Goal: Task Accomplishment & Management: Manage account settings

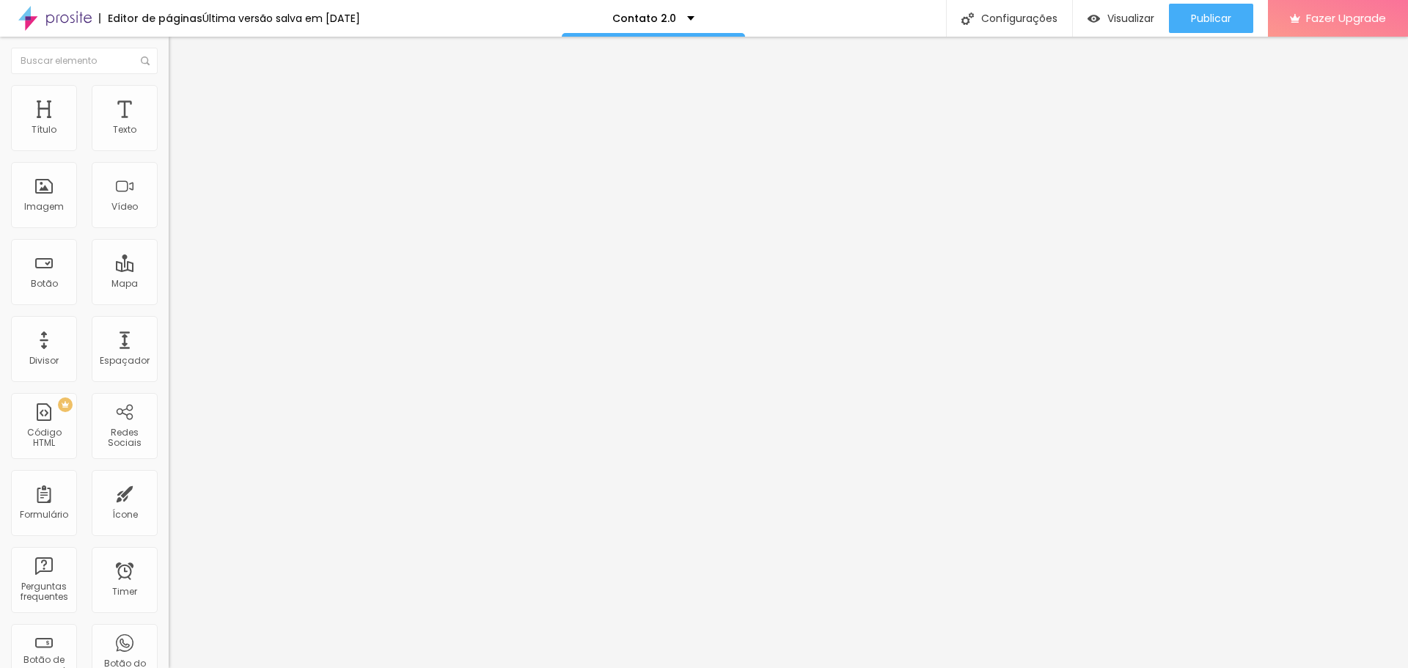
click at [169, 301] on input "proposta-foto-2024-sv" at bounding box center [257, 295] width 176 height 15
click at [169, 302] on input "proposta-foto-2024-sv" at bounding box center [257, 295] width 176 height 15
paste input "https://www.belasmemorias.com.br/proposta-foto-2026"
type input "https://www.belasmemorias.com.br/proposta-foto-2026-sv"
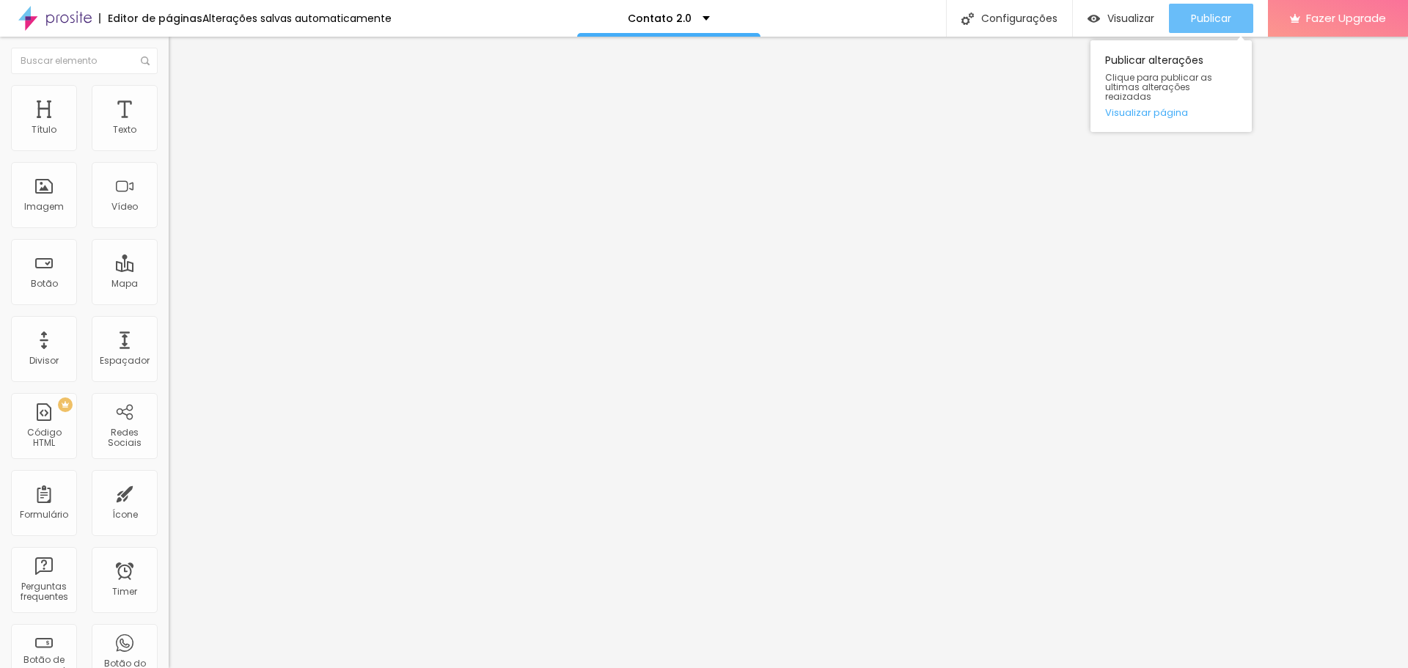
click at [1209, 26] on div "Publicar" at bounding box center [1211, 18] width 40 height 29
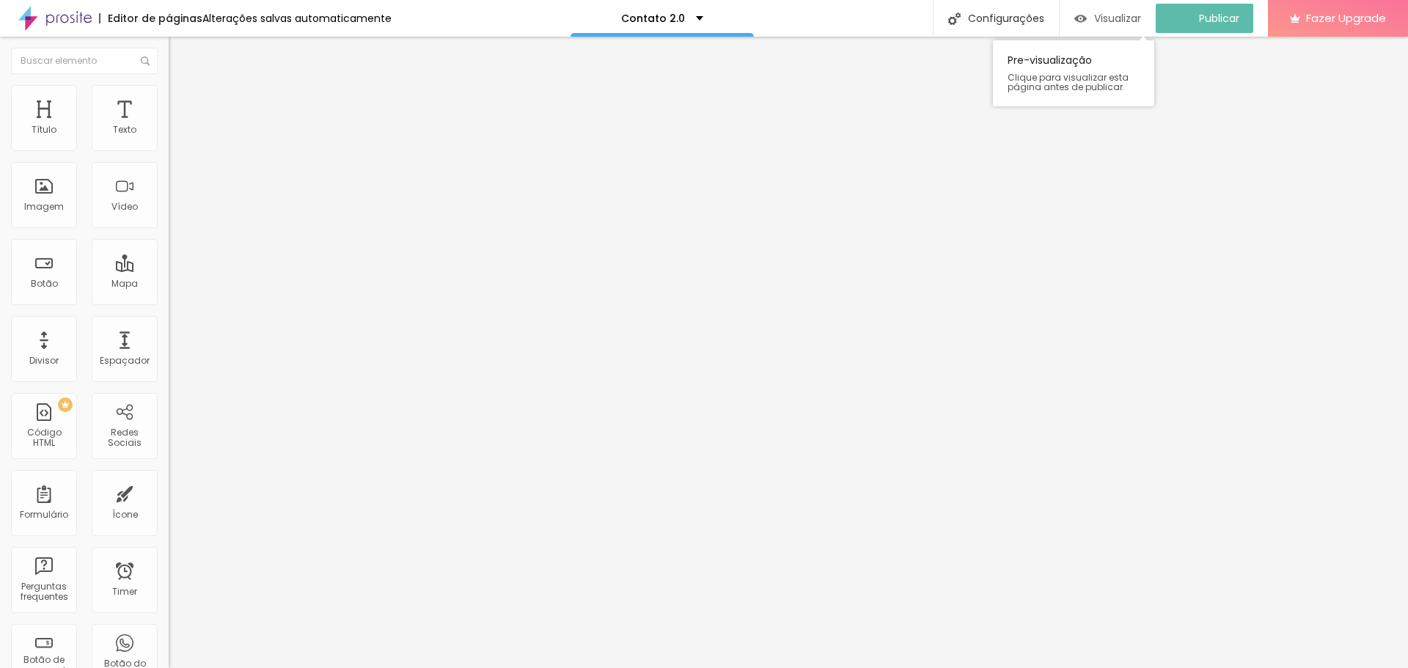
click at [1141, 24] on span "Visualizar" at bounding box center [1117, 18] width 47 height 12
click at [169, 222] on button "button" at bounding box center [179, 214] width 21 height 15
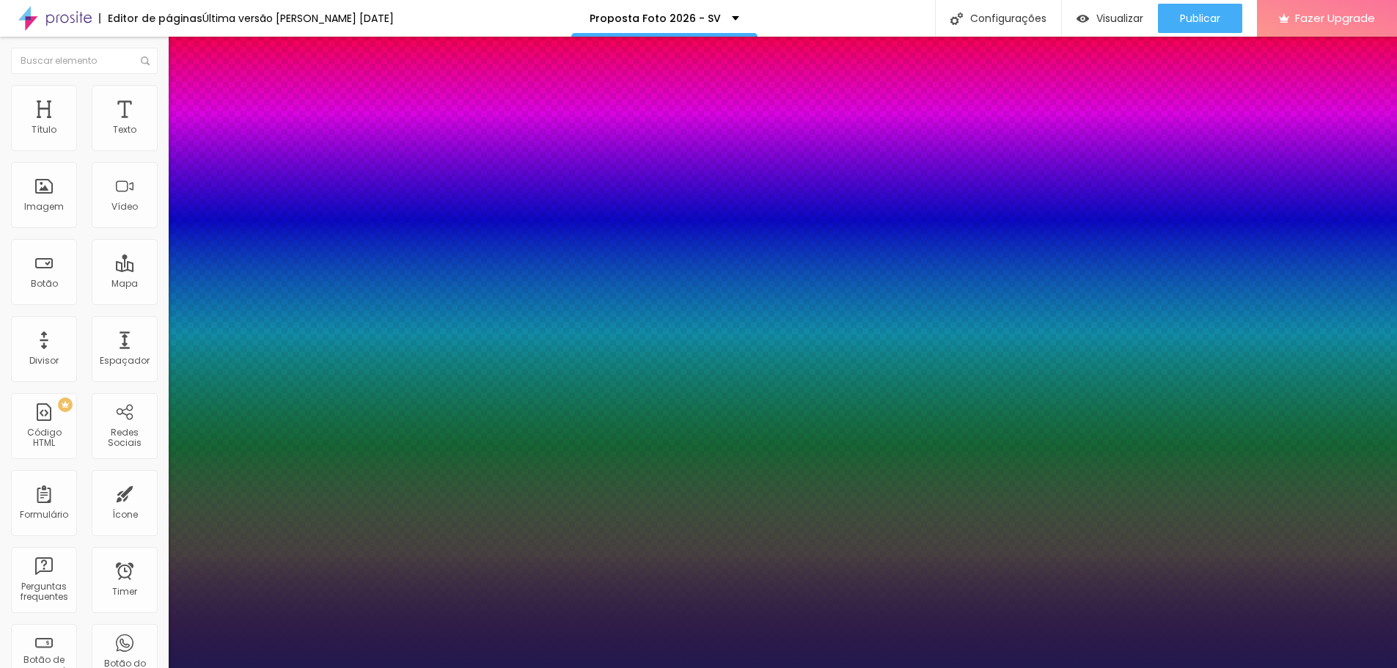
type input "1"
select select "Alice"
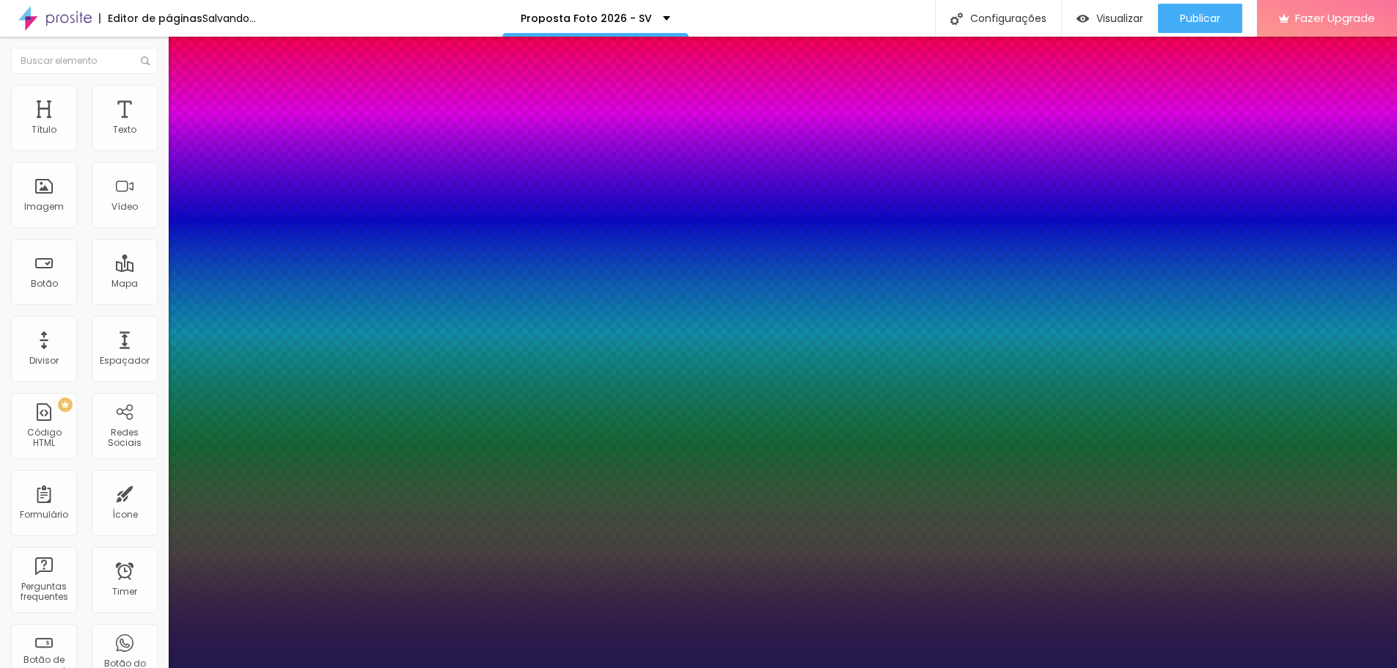
type input "1"
select select "AbrilFatface-Regular"
type input "1"
drag, startPoint x: 235, startPoint y: 379, endPoint x: 238, endPoint y: 370, distance: 10.0
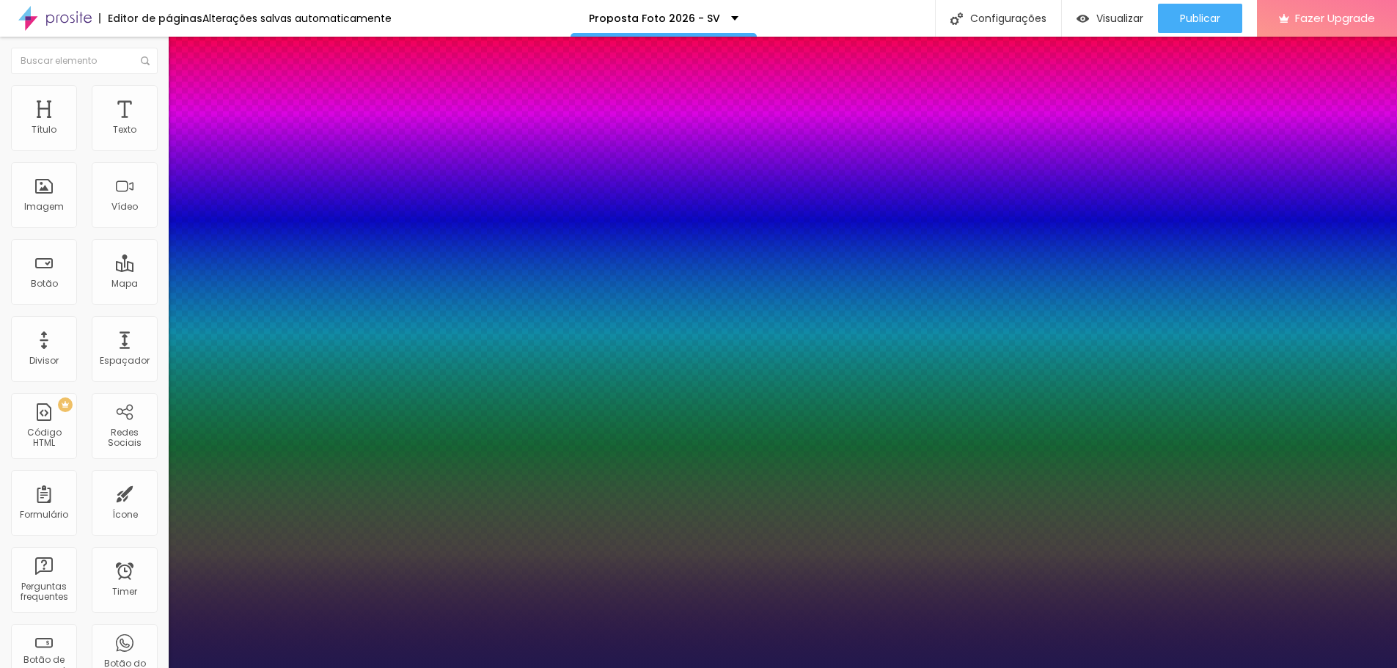
select select "Actor-Regular"
type input "1"
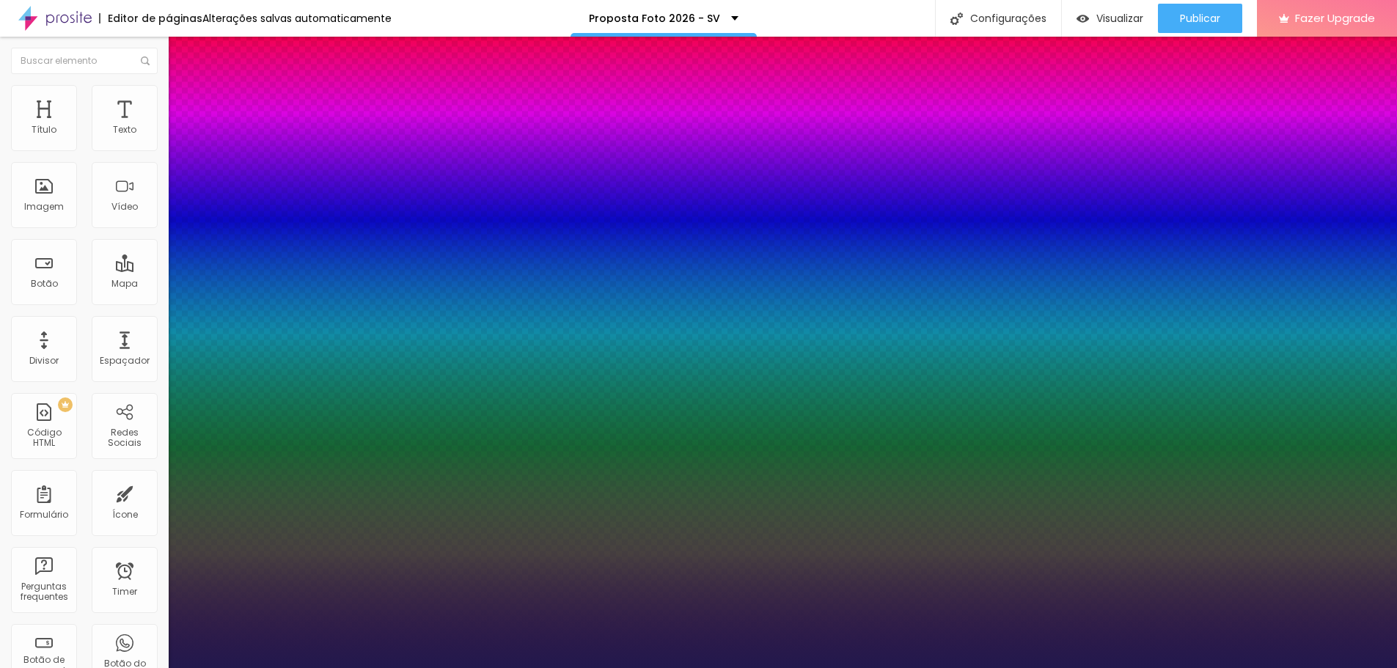
select select "Alegreya"
type input "1"
select select "AlegreyaBlack"
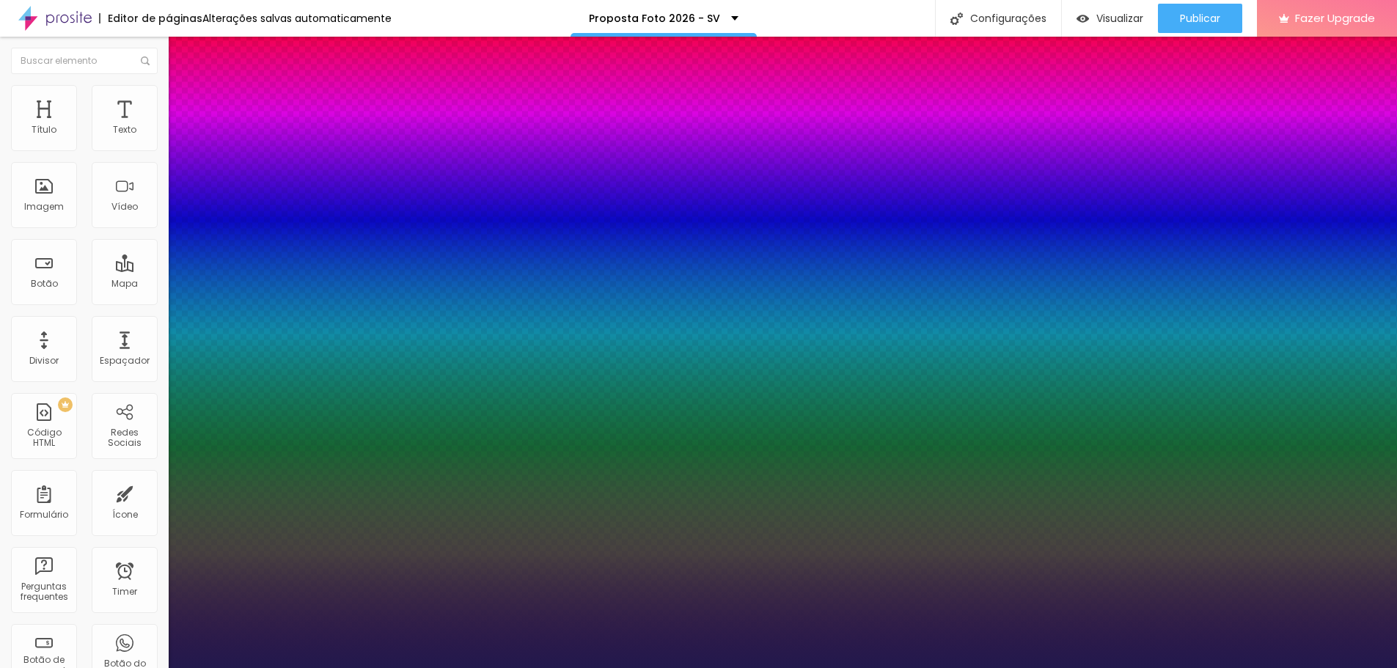
type input "1"
select select "Amita-Bold"
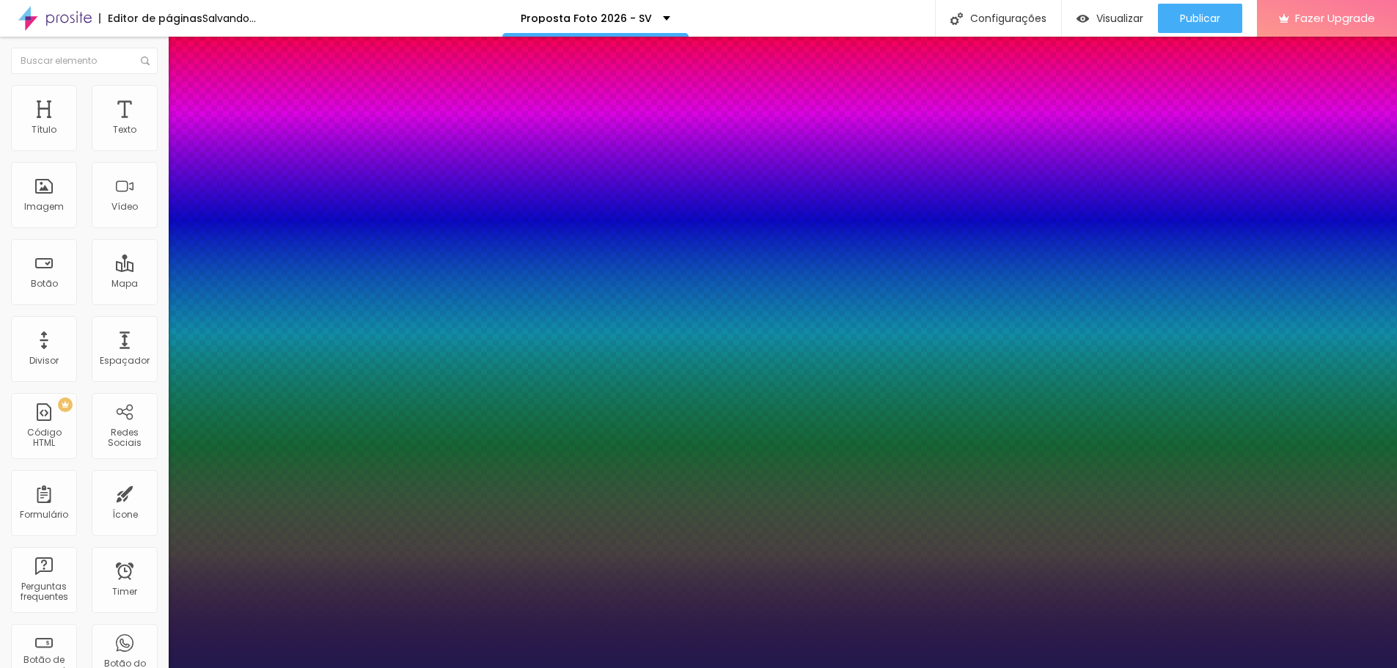
drag, startPoint x: 230, startPoint y: 373, endPoint x: 233, endPoint y: 363, distance: 10.5
type input "1"
select select "AmaticSC"
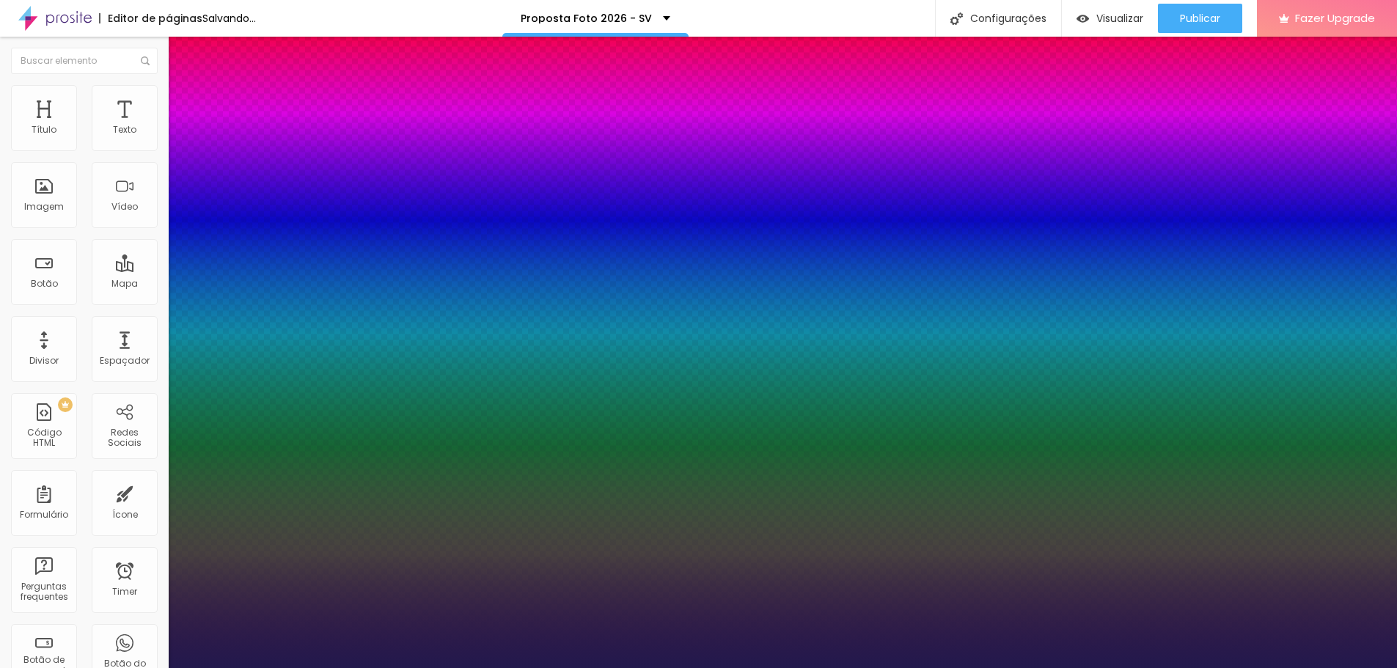
type input "1"
select select "Amita-Bold"
drag, startPoint x: 227, startPoint y: 376, endPoint x: 230, endPoint y: 365, distance: 11.9
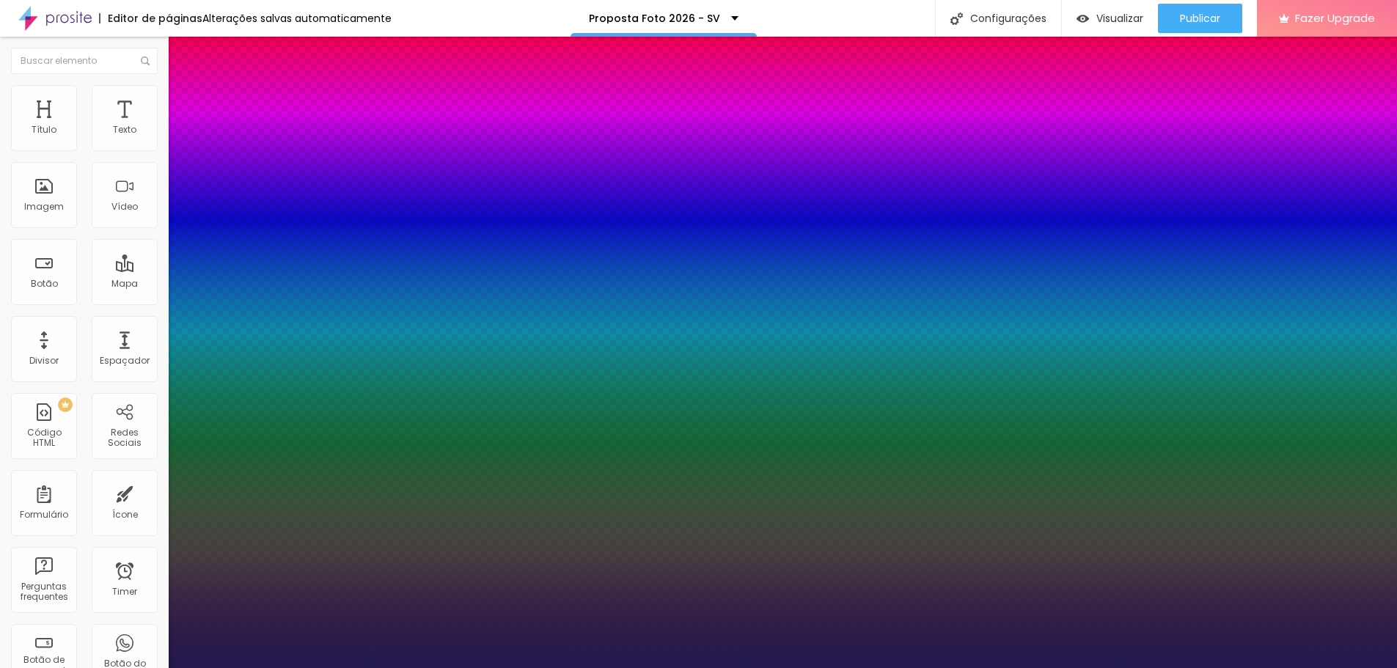
type input "1"
select select "Amita-Regular"
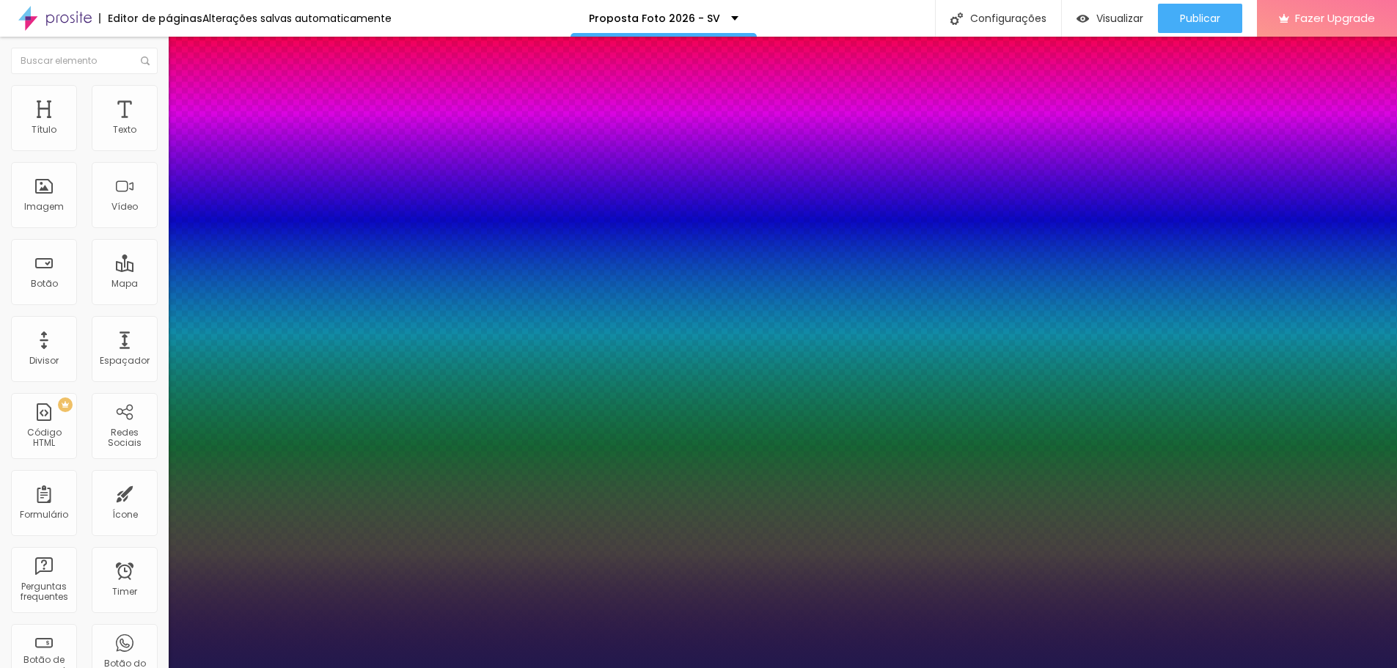
type input "1"
select select "Anaheim"
drag, startPoint x: 243, startPoint y: 378, endPoint x: 245, endPoint y: 370, distance: 8.4
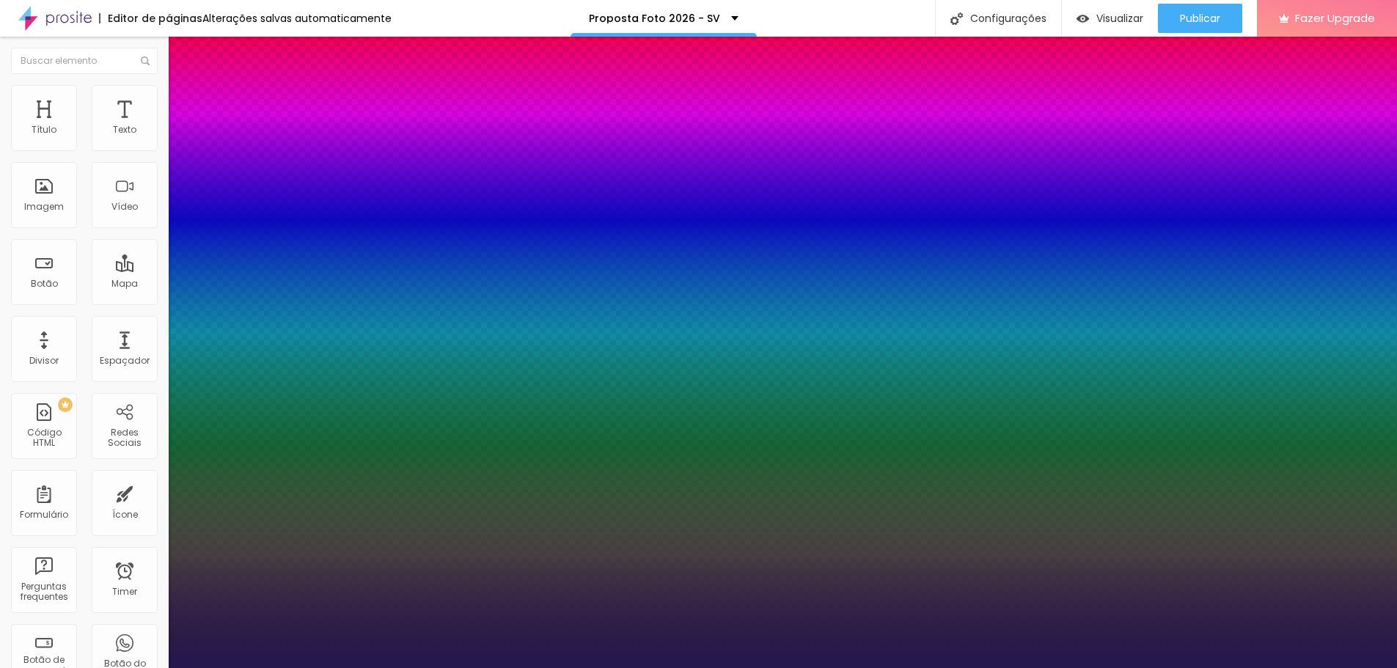
type input "1"
select select "Arvo"
drag, startPoint x: 239, startPoint y: 371, endPoint x: 243, endPoint y: 362, distance: 9.5
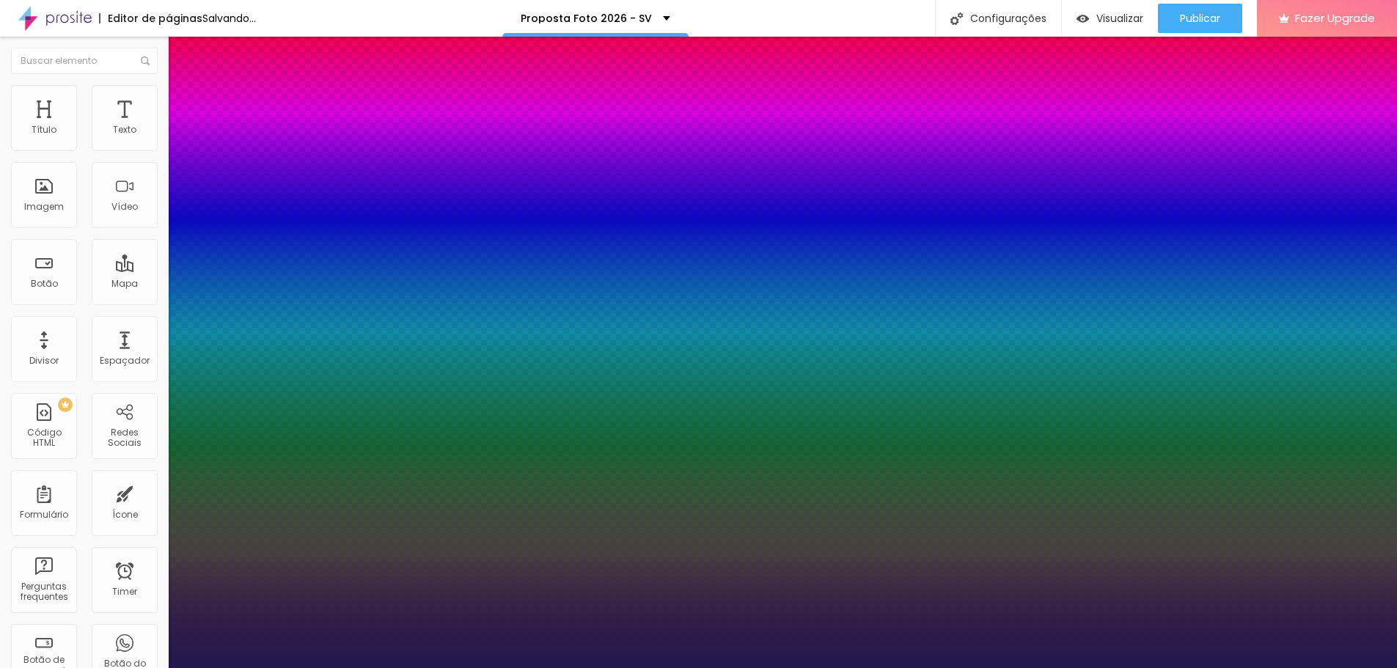
type input "1"
select select "Archivo-Bold"
type input "1"
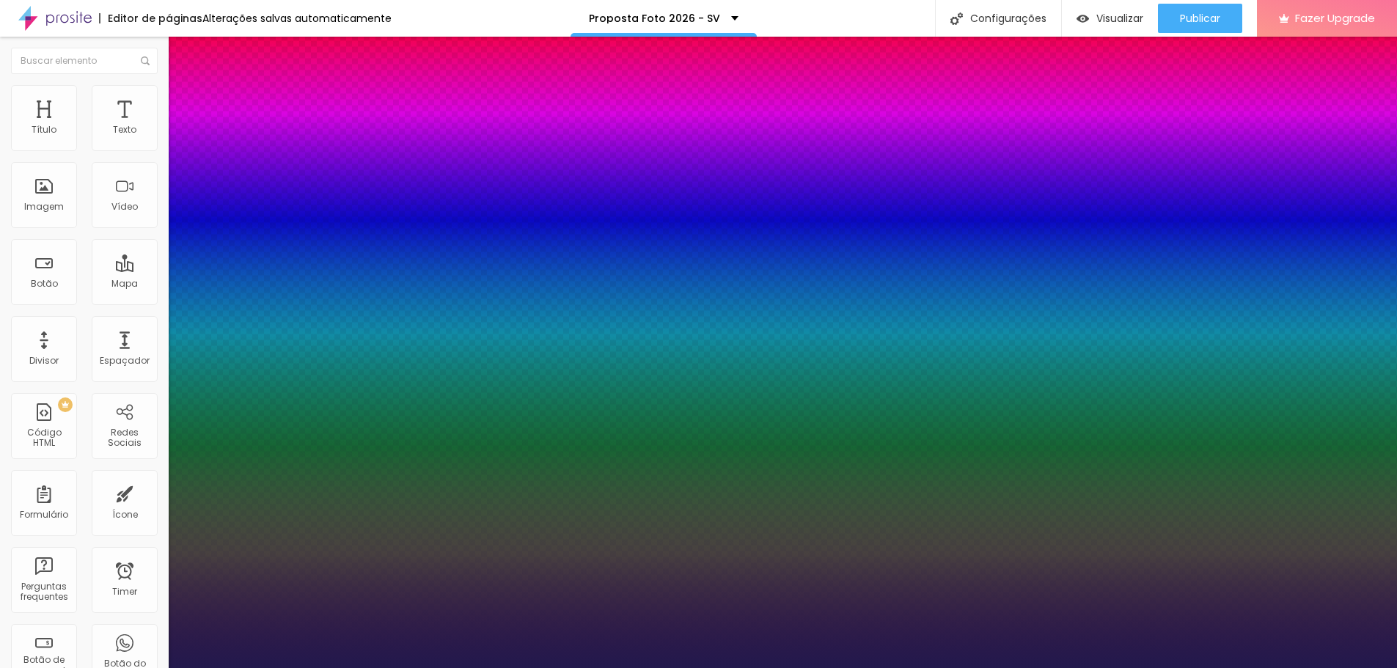
select select "Assistant"
type input "1"
select select "Chivo"
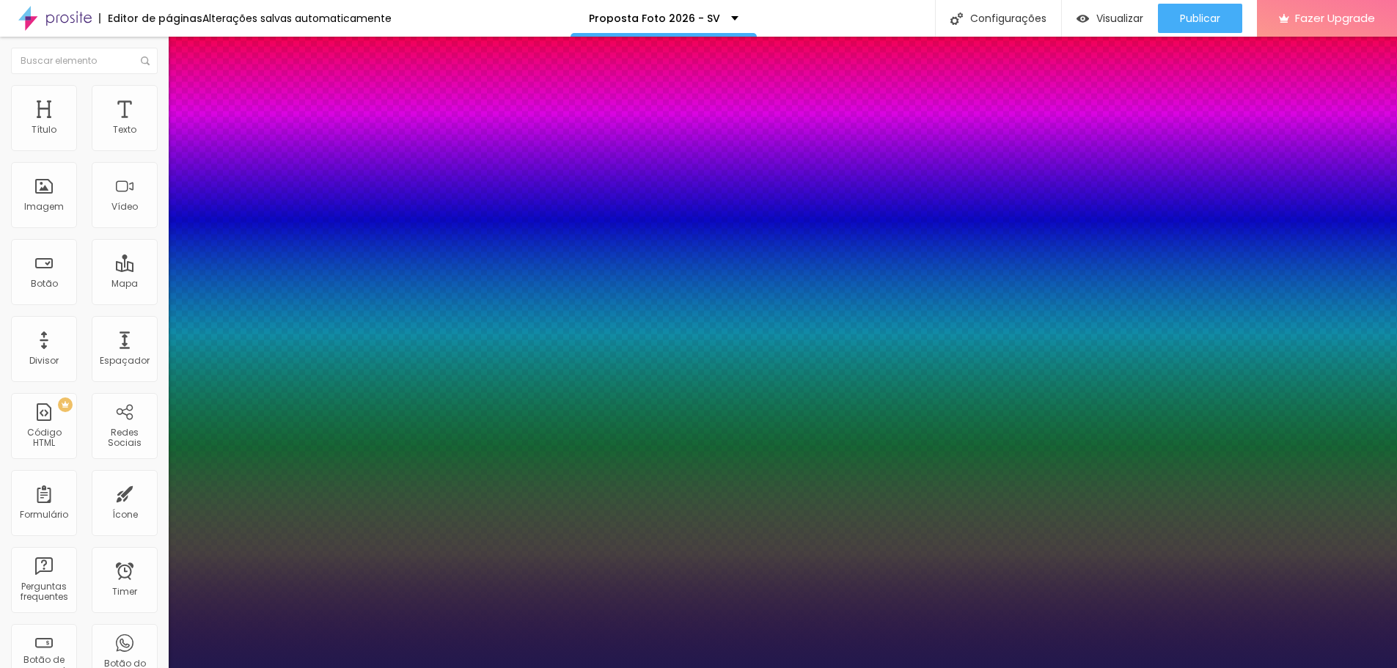
type input "1"
select select "YesevaOne-Regular"
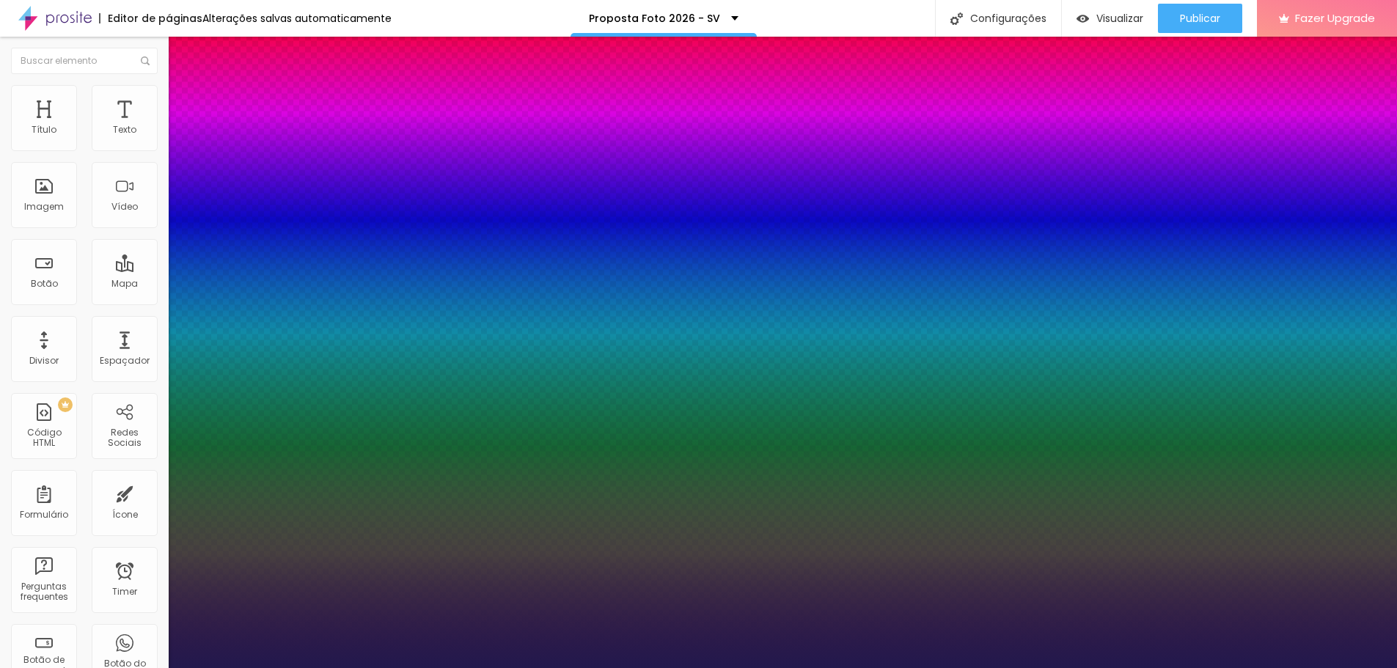
type input "1"
select select "YantramanavLight"
type input "1"
select select "Lato"
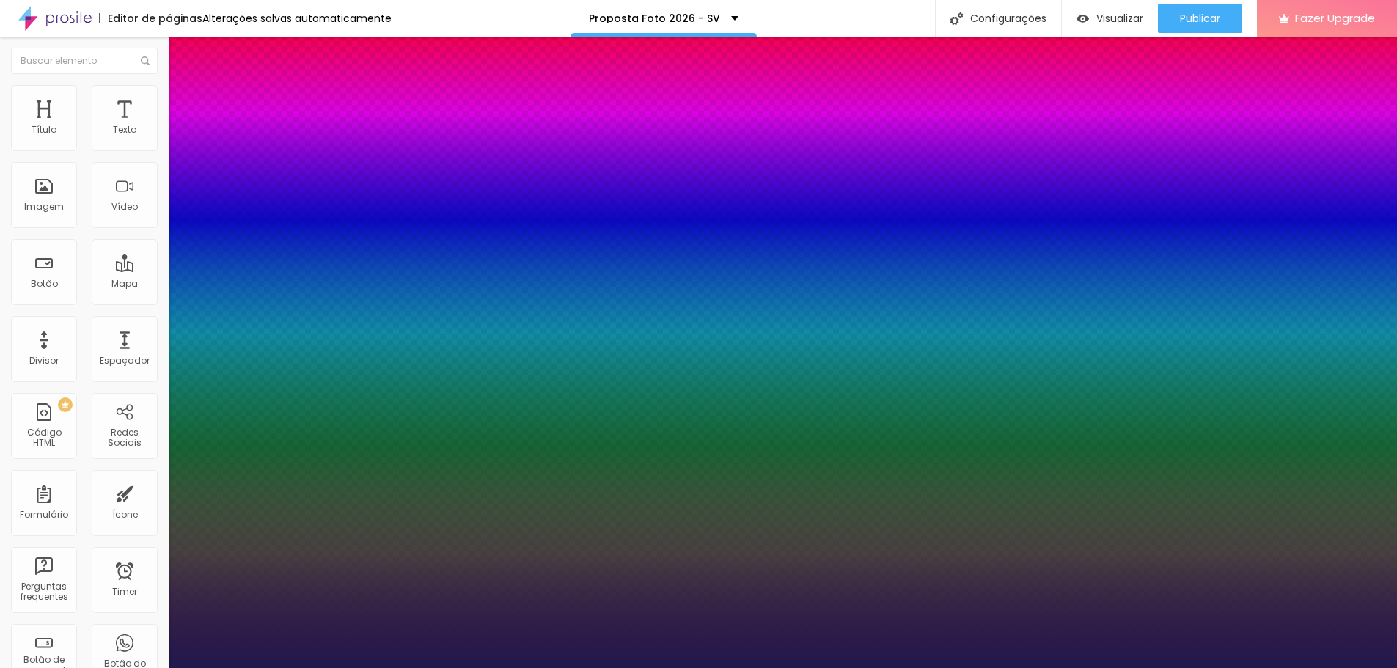
type input "1"
click at [315, 667] on div at bounding box center [698, 668] width 1397 height 0
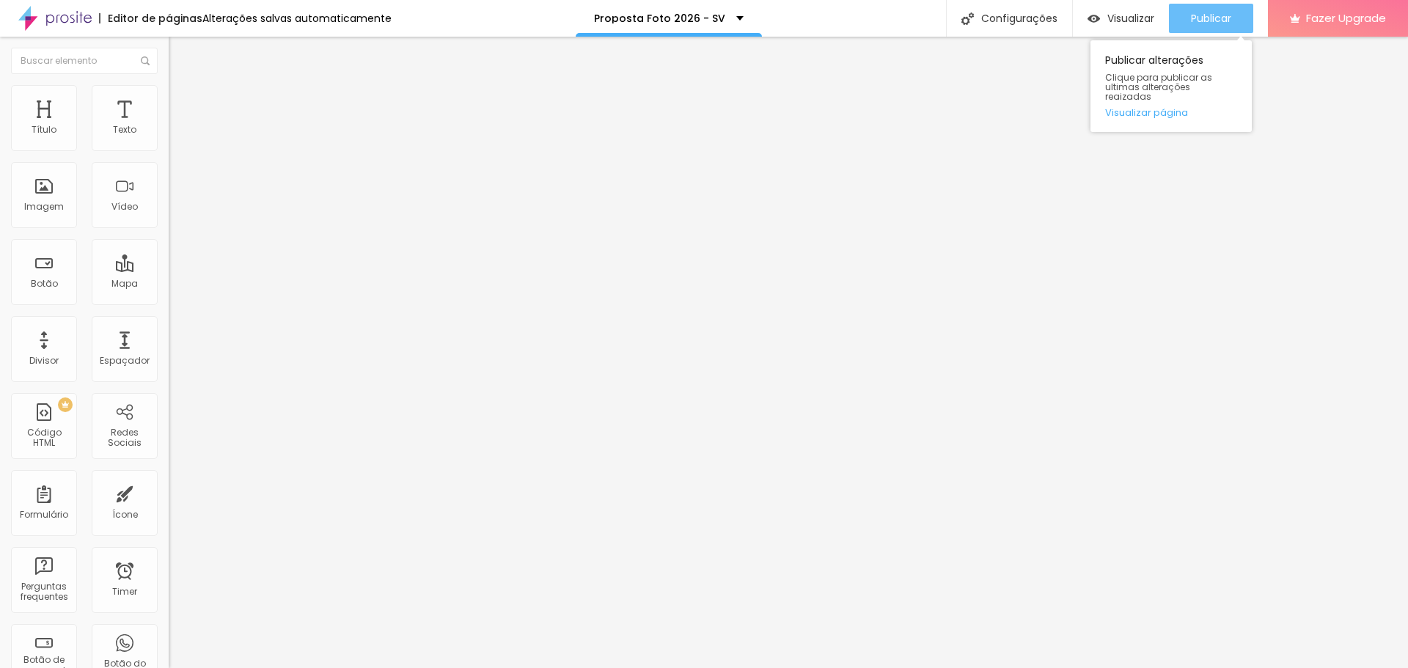
click at [1185, 21] on button "Publicar" at bounding box center [1211, 18] width 84 height 29
click at [169, 222] on button "button" at bounding box center [179, 214] width 21 height 15
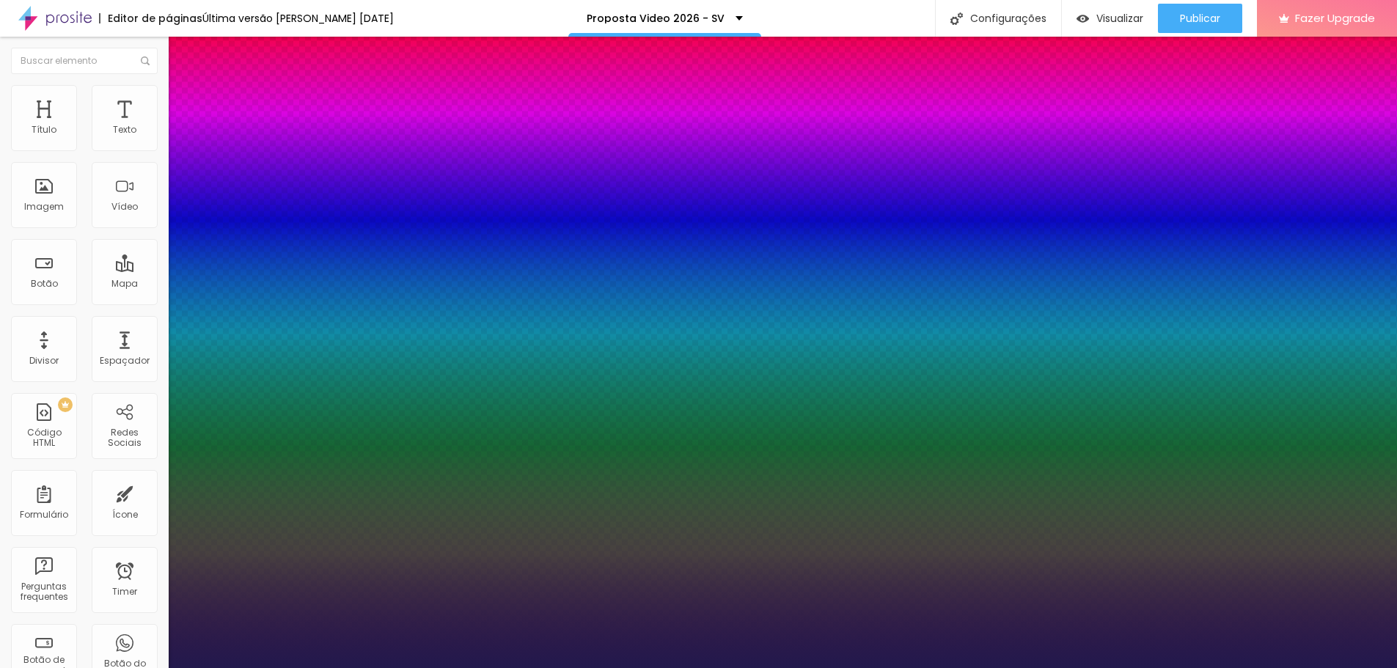
type input "1"
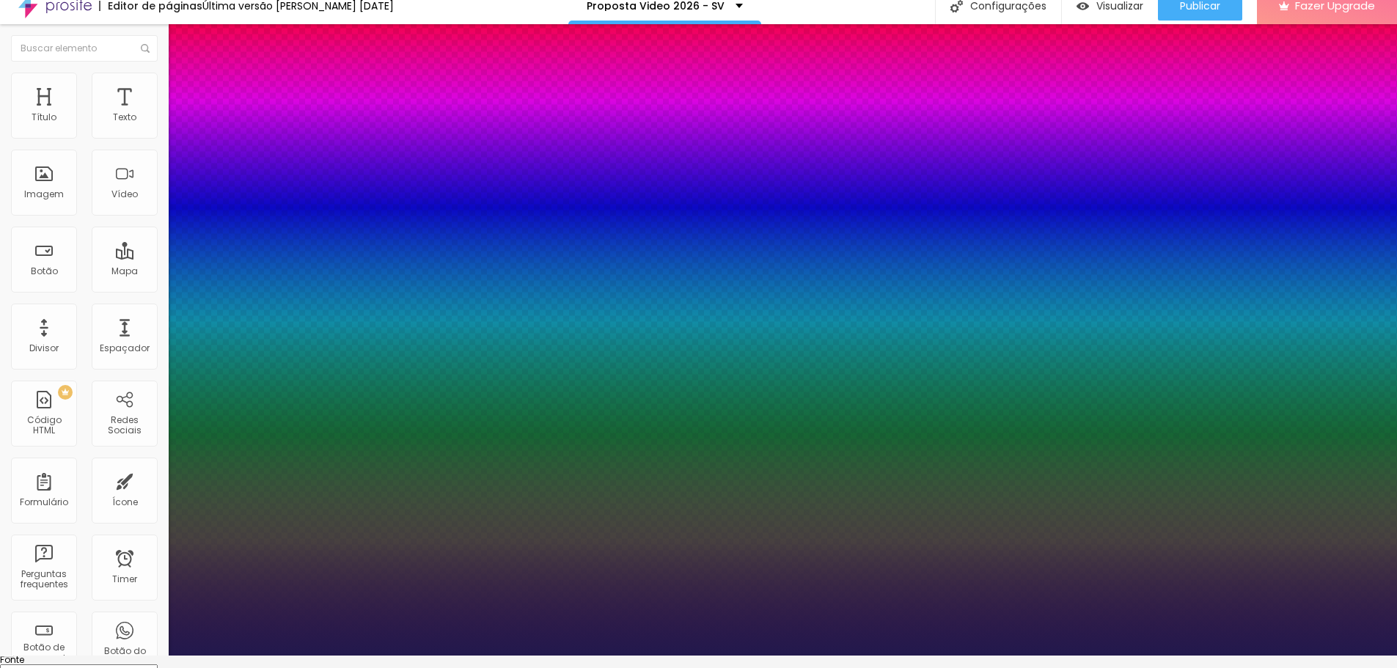
click at [158, 665] on select "AbrilFatface-Regular Actor-Regular Alegreya AlegreyaBlack Alice Allan-Bold Alla…" at bounding box center [79, 672] width 158 height 15
select select "Lato"
click at [156, 665] on select "AbrilFatface-Regular Actor-Regular Alegreya AlegreyaBlack Alice Allan-Bold Alla…" at bounding box center [79, 672] width 158 height 15
click at [158, 665] on select "AbrilFatface-Regular Actor-Regular Alegreya AlegreyaBlack Alice Allan-Bold Alla…" at bounding box center [79, 672] width 158 height 15
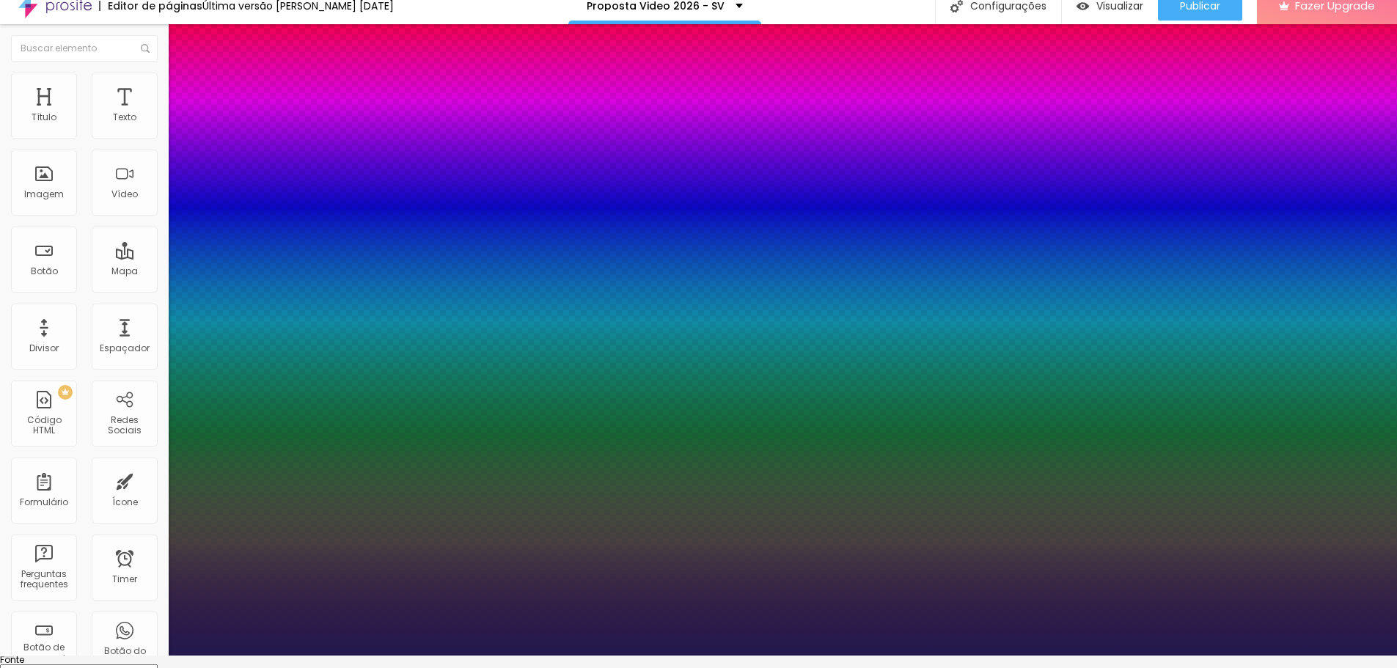
type input "1"
select select "Laila-Bold"
click at [156, 665] on select "AbrilFatface-Regular Actor-Regular Alegreya AlegreyaBlack Alice Allan-Bold Alla…" at bounding box center [79, 672] width 158 height 15
click at [158, 665] on select "AbrilFatface-Regular Actor-Regular Alegreya AlegreyaBlack Alice Allan-Bold Alla…" at bounding box center [79, 672] width 158 height 15
type input "1"
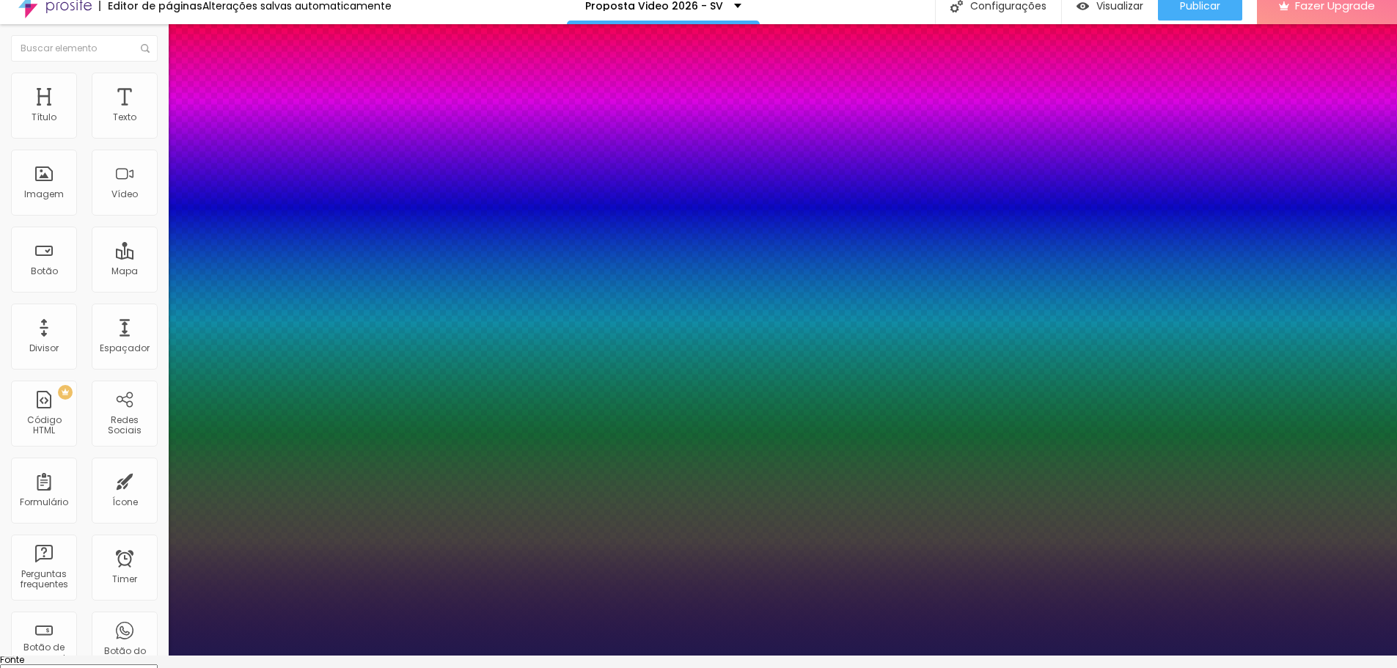
select select "LatoBlack"
click at [156, 665] on select "AbrilFatface-Regular Actor-Regular Alegreya AlegreyaBlack Alice Allan-Bold Alla…" at bounding box center [79, 672] width 158 height 15
click at [158, 665] on select "AbrilFatface-Regular Actor-Regular Alegreya AlegreyaBlack Alice Allan-Bold Alla…" at bounding box center [79, 672] width 158 height 15
type input "1"
select select "Lato"
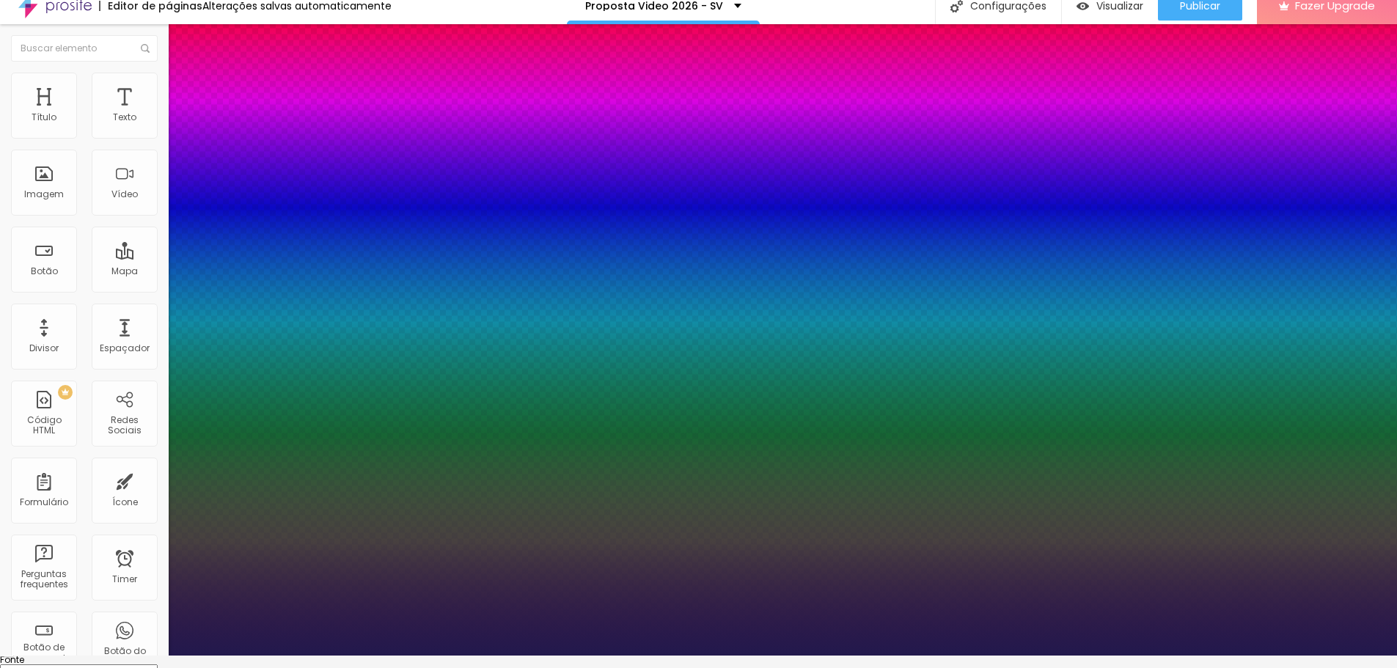
click at [156, 665] on select "AbrilFatface-Regular Actor-Regular Alegreya AlegreyaBlack Alice Allan-Bold Alla…" at bounding box center [79, 672] width 158 height 15
type input "1"
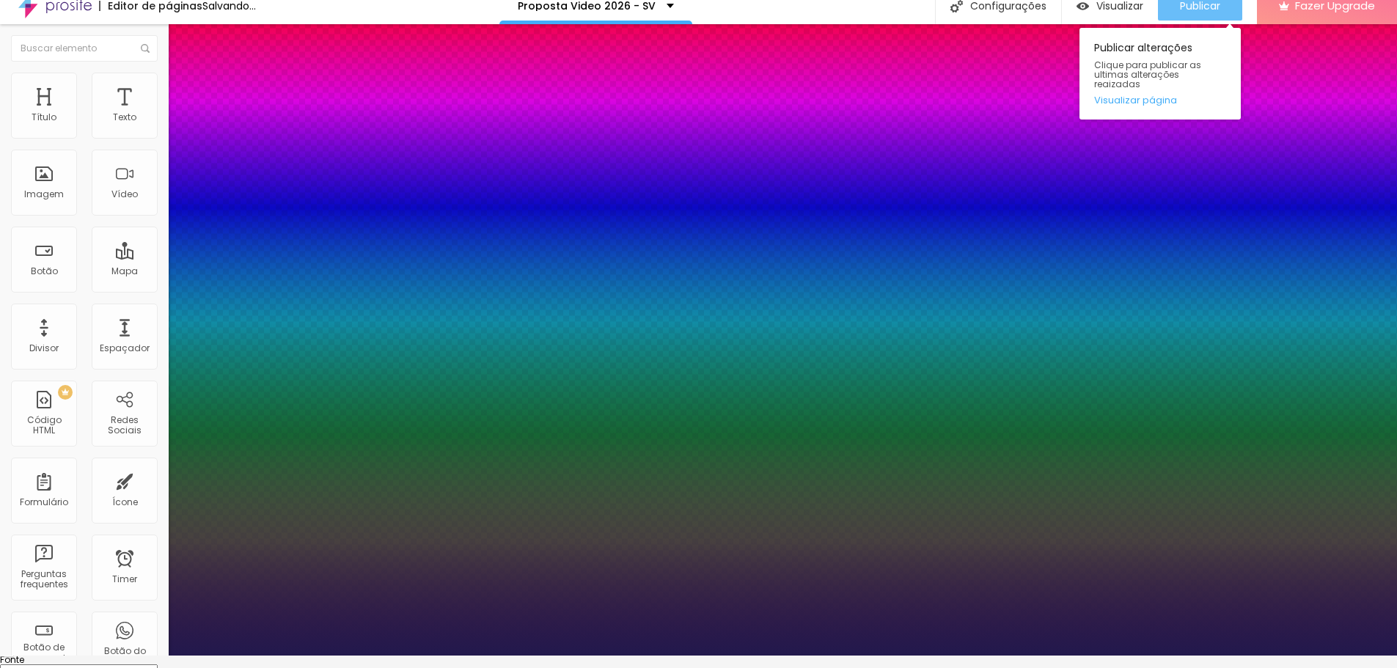
click at [1195, 656] on div at bounding box center [698, 656] width 1397 height 0
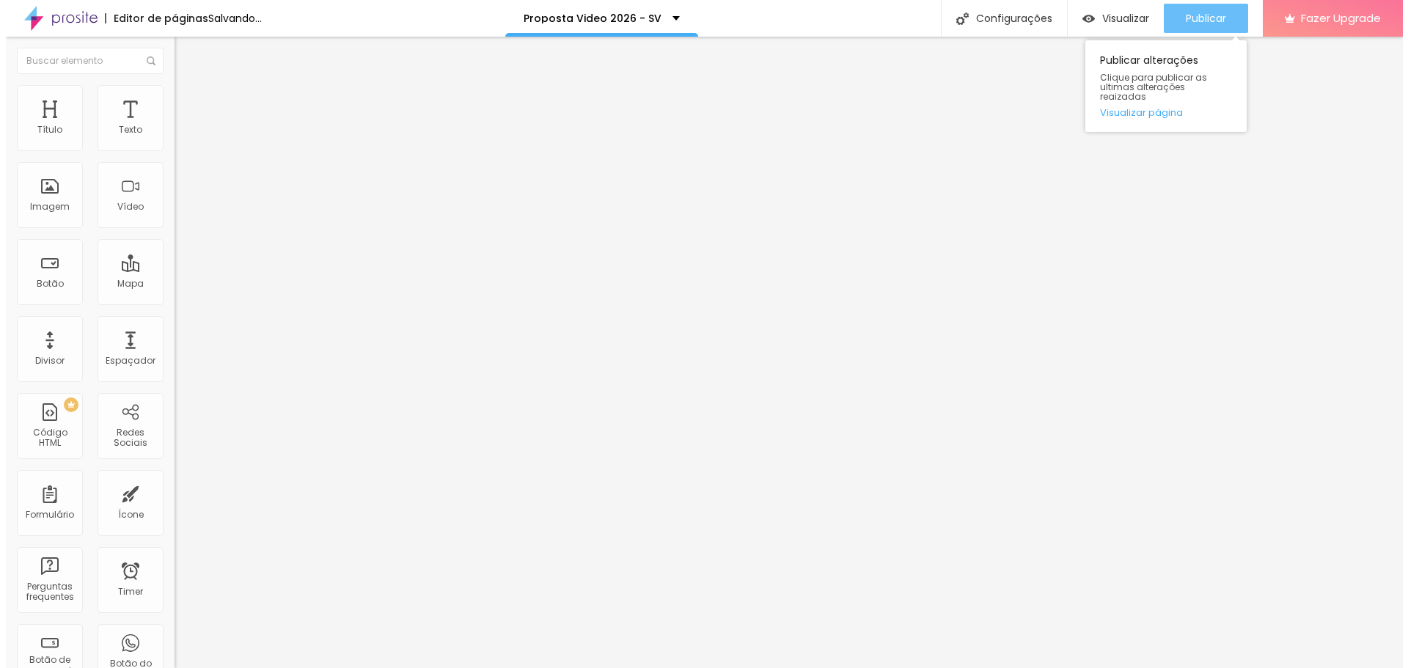
scroll to position [0, 0]
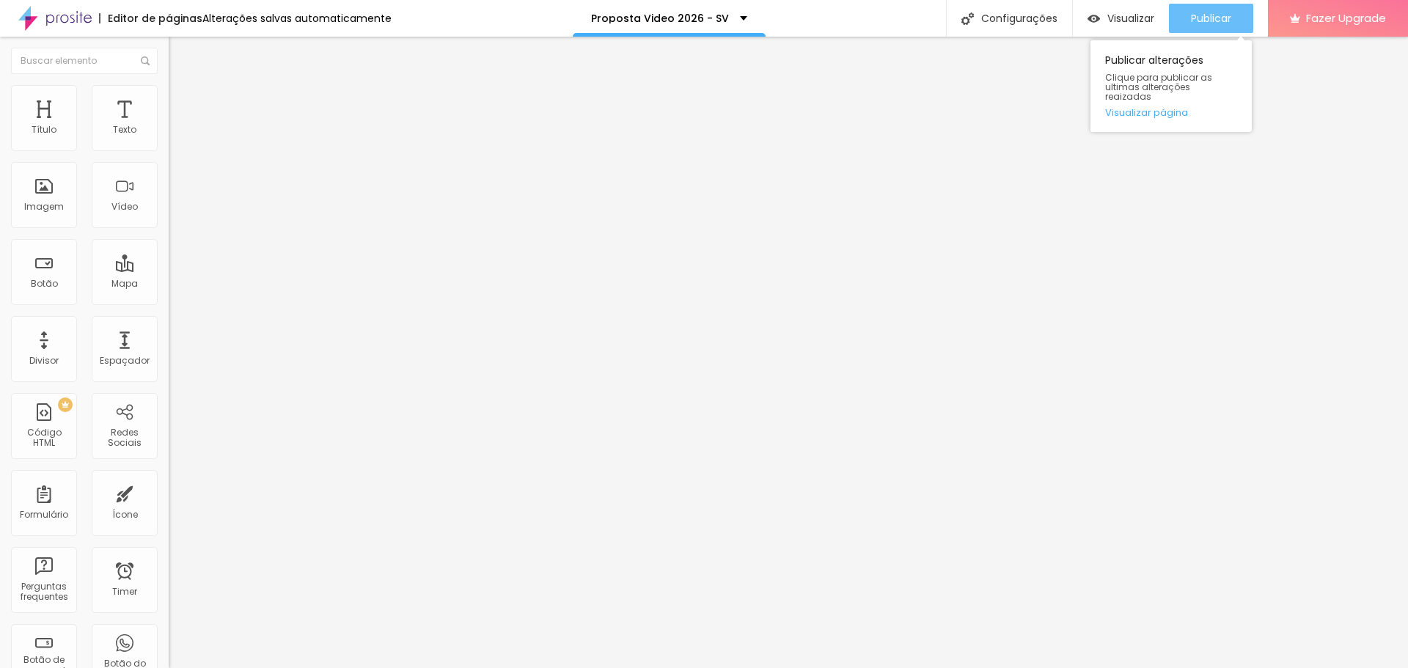
click at [1194, 14] on span "Publicar" at bounding box center [1211, 18] width 40 height 12
click at [1165, 108] on link "Visualizar página" at bounding box center [1171, 113] width 132 height 10
click at [1226, 23] on span "Publicar" at bounding box center [1211, 18] width 40 height 12
click at [180, 55] on div "Editar Título" at bounding box center [222, 54] width 84 height 12
click at [180, 56] on div "Editar Título" at bounding box center [222, 54] width 84 height 12
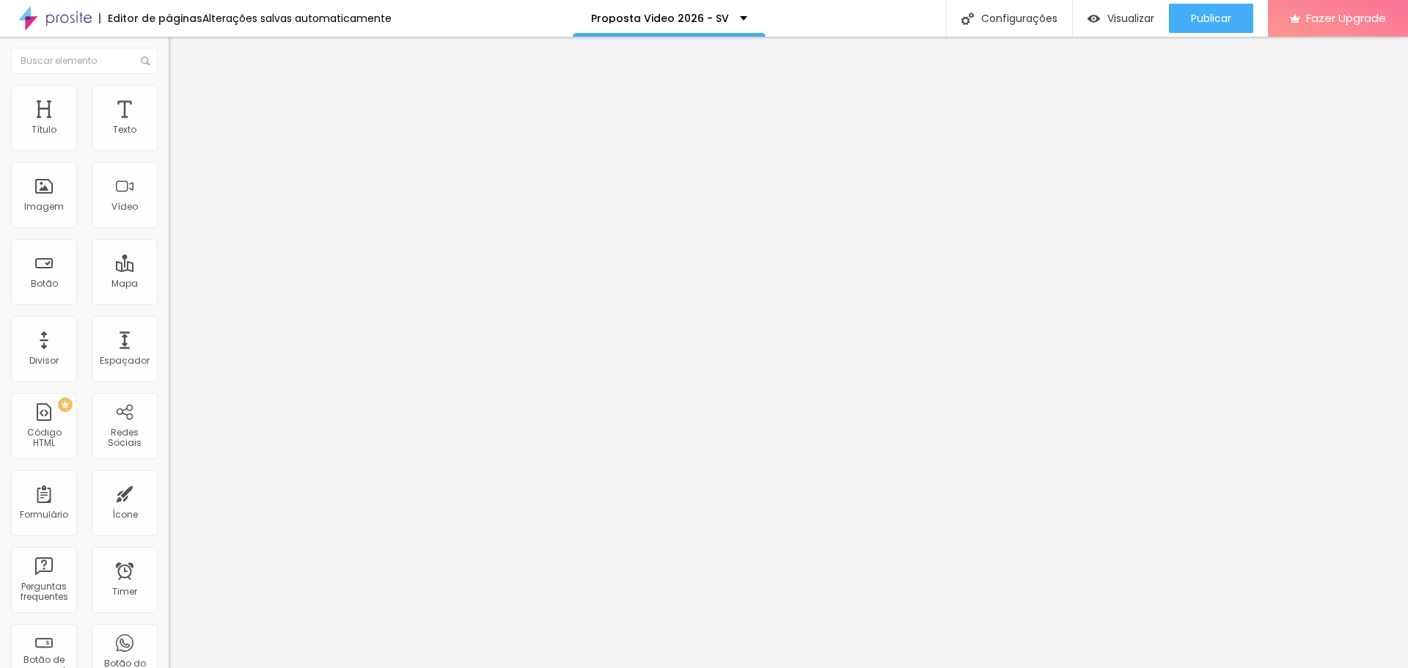
drag, startPoint x: 10, startPoint y: 59, endPoint x: 23, endPoint y: 64, distance: 13.2
click at [169, 60] on button "Editar Título" at bounding box center [253, 54] width 169 height 34
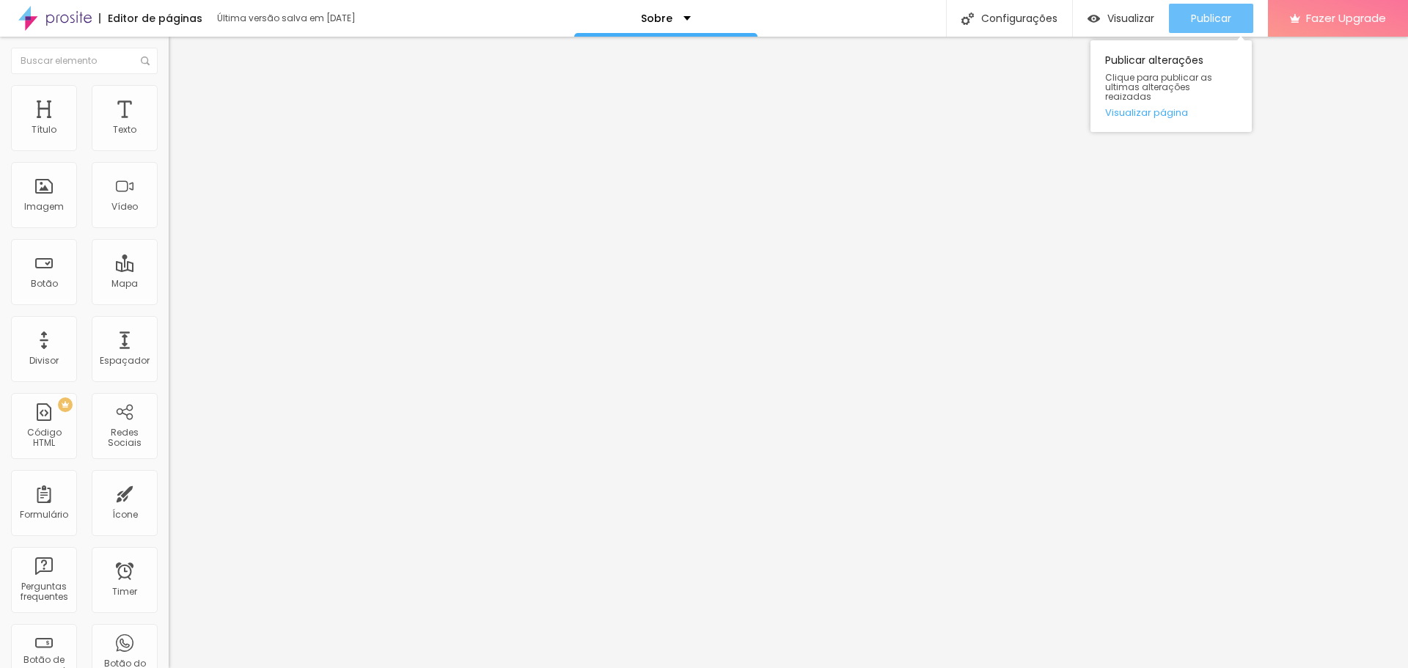
click at [1225, 14] on span "Publicar" at bounding box center [1211, 18] width 40 height 12
click at [1214, 20] on span "Publicar" at bounding box center [1211, 18] width 40 height 12
